Goal: Task Accomplishment & Management: Manage account settings

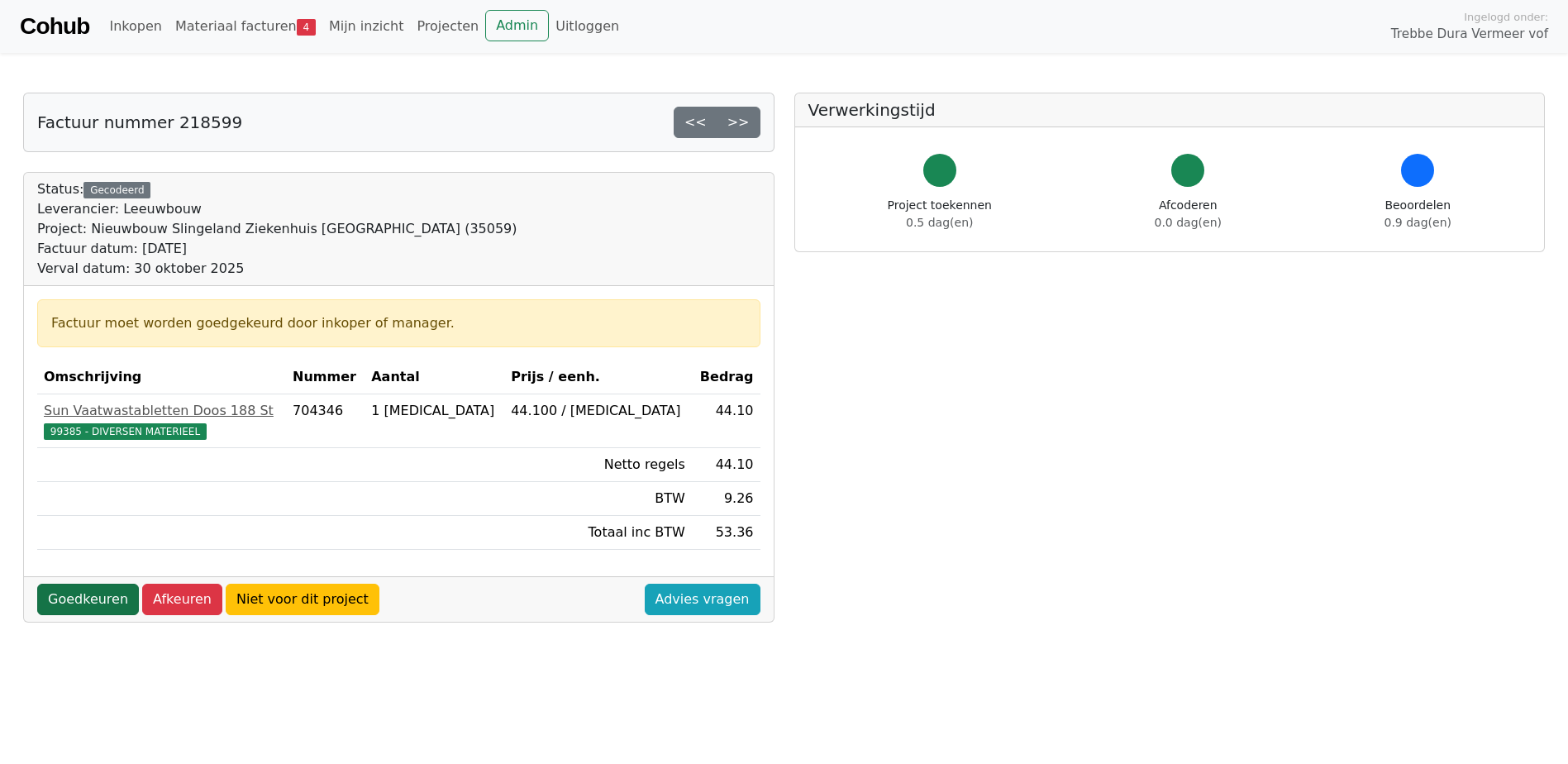
click at [79, 594] on link "Goedkeuren" at bounding box center [87, 600] width 102 height 31
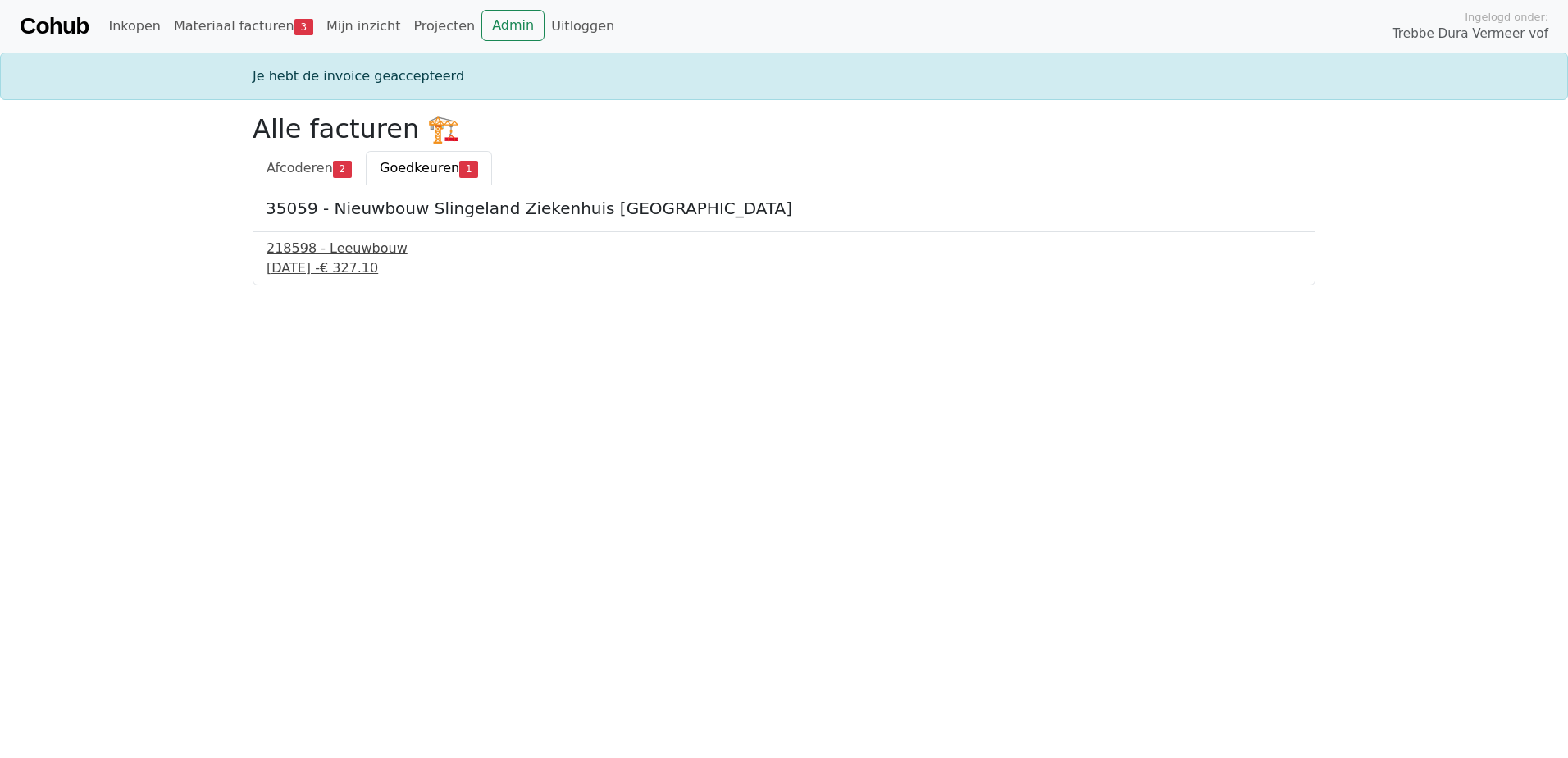
click at [315, 257] on div "218598 - Leeuwbouw" at bounding box center [784, 249] width 1035 height 20
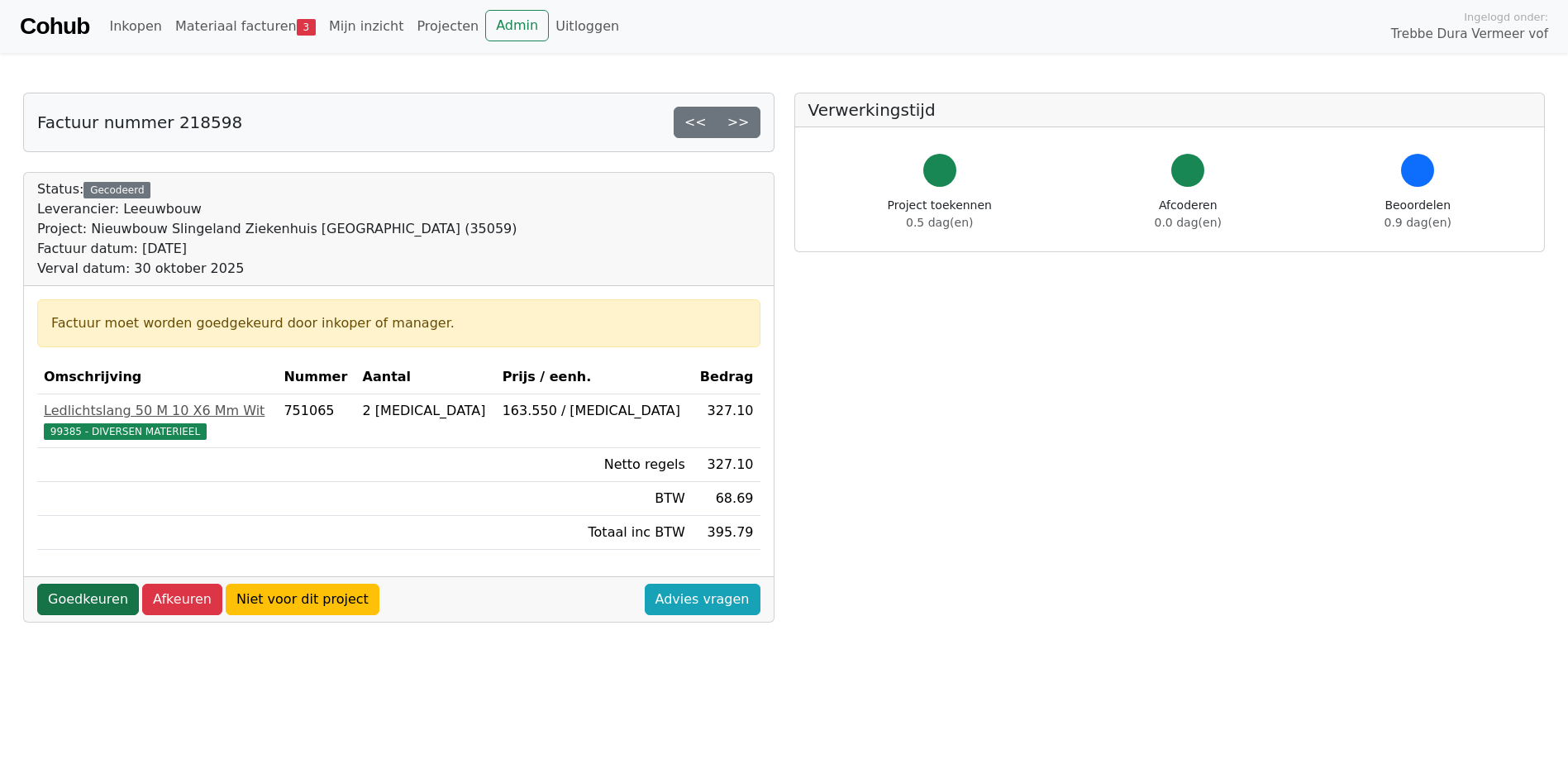
click at [86, 597] on link "Goedkeuren" at bounding box center [87, 600] width 102 height 31
